Goal: Check status: Check status

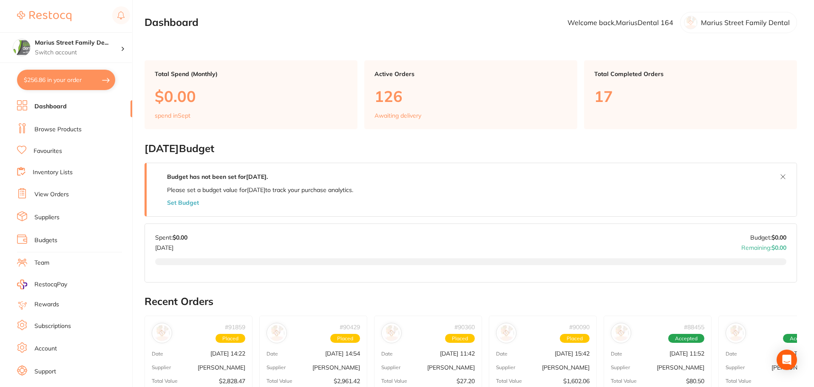
click at [77, 78] on button "$256.86 in your order" at bounding box center [66, 80] width 98 height 20
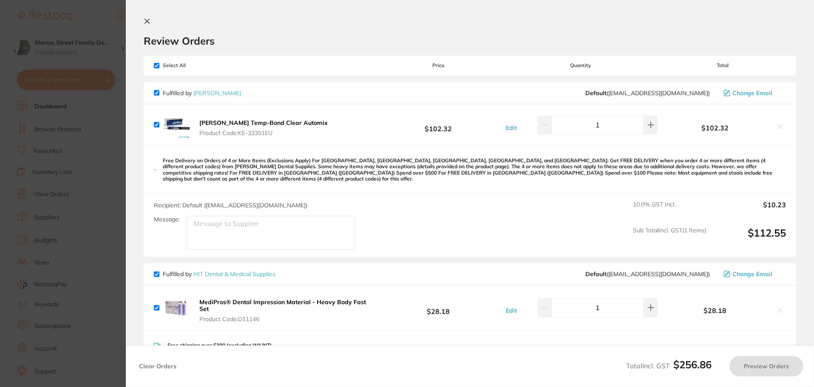
checkbox input "true"
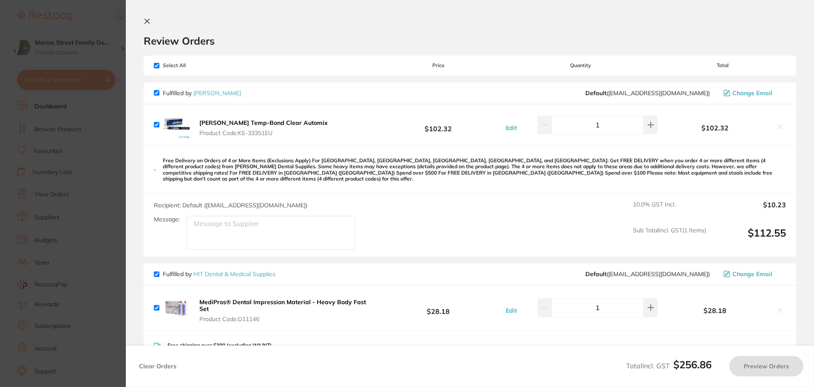
checkbox input "true"
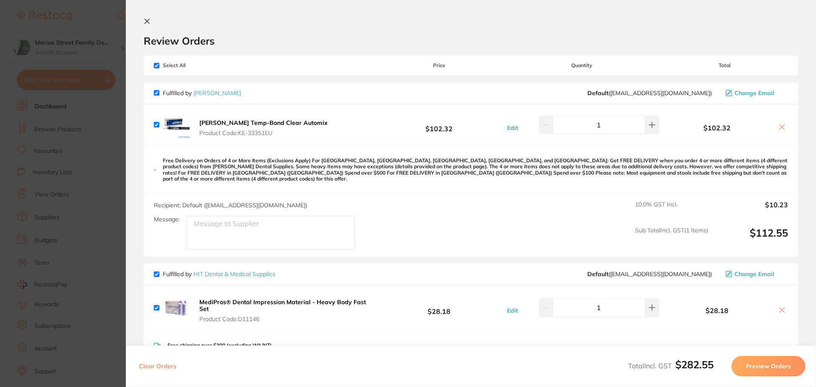
click at [86, 211] on section "Update RRP Set your pre negotiated price for this item. Item Agreed RRP (excl. …" at bounding box center [408, 193] width 816 height 387
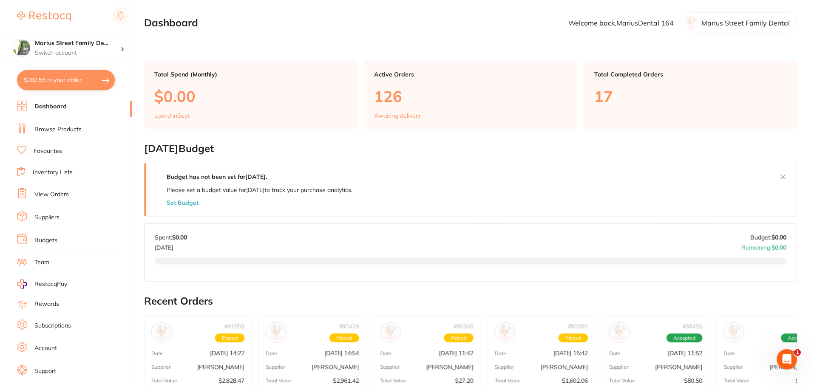
scroll to position [3, 0]
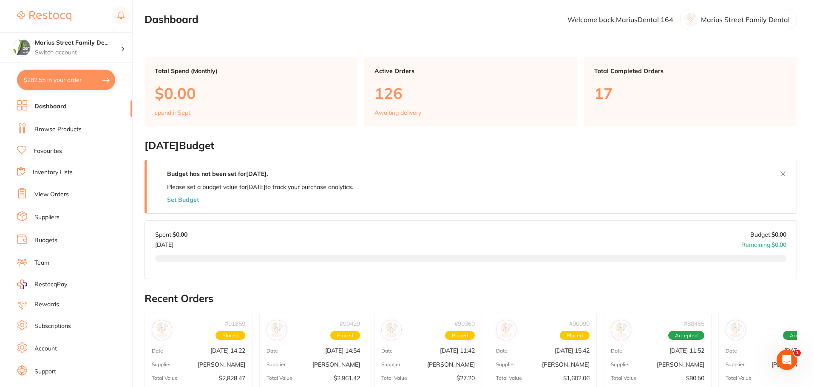
click at [55, 195] on link "View Orders" at bounding box center [51, 194] width 34 height 8
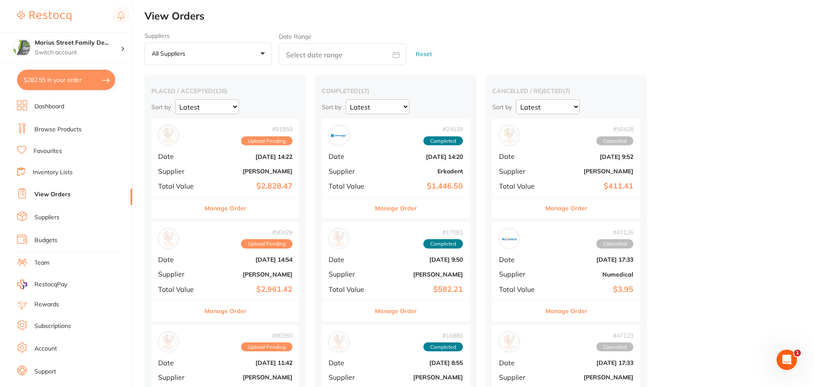
click at [249, 169] on b "[PERSON_NAME]" at bounding box center [249, 171] width 85 height 7
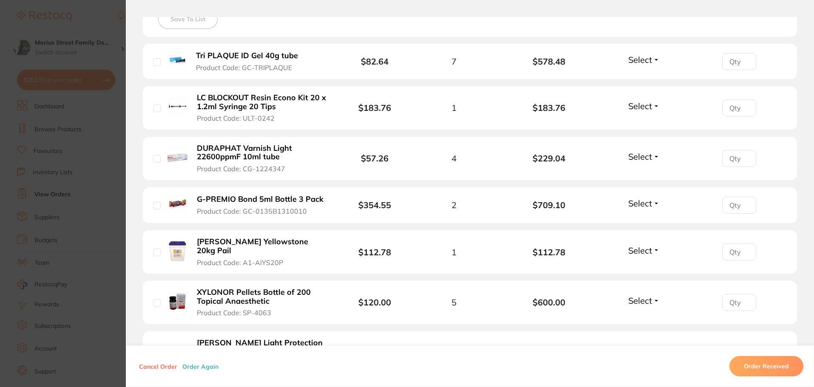
scroll to position [255, 0]
